Goal: Find specific page/section: Find specific page/section

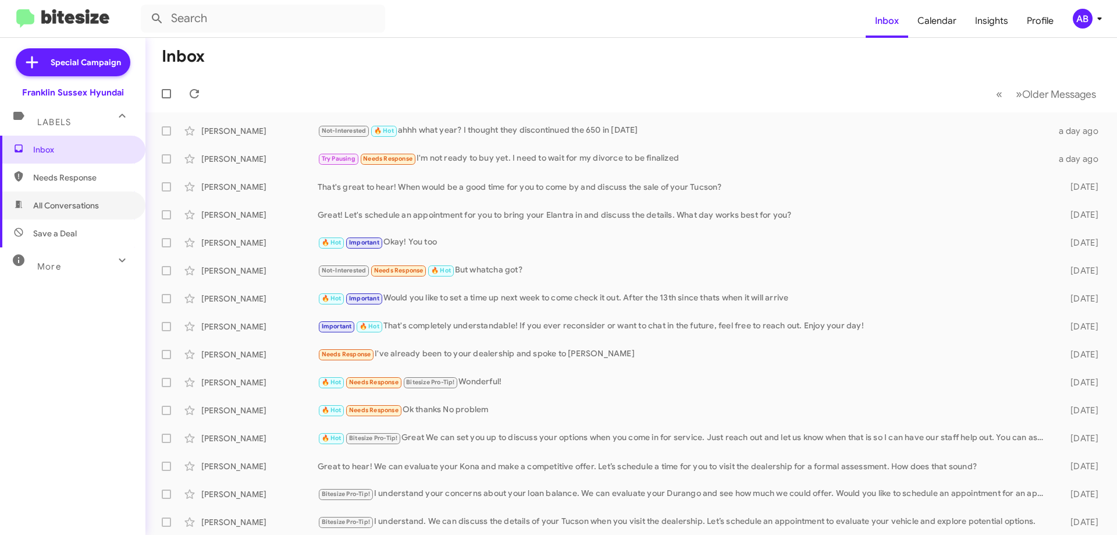
click at [80, 210] on span "All Conversations" at bounding box center [66, 206] width 66 height 12
type input "in:all-conversations"
click at [74, 211] on span "All Conversations" at bounding box center [66, 206] width 66 height 12
type input "in:all-conversations"
